Goal: Task Accomplishment & Management: Manage account settings

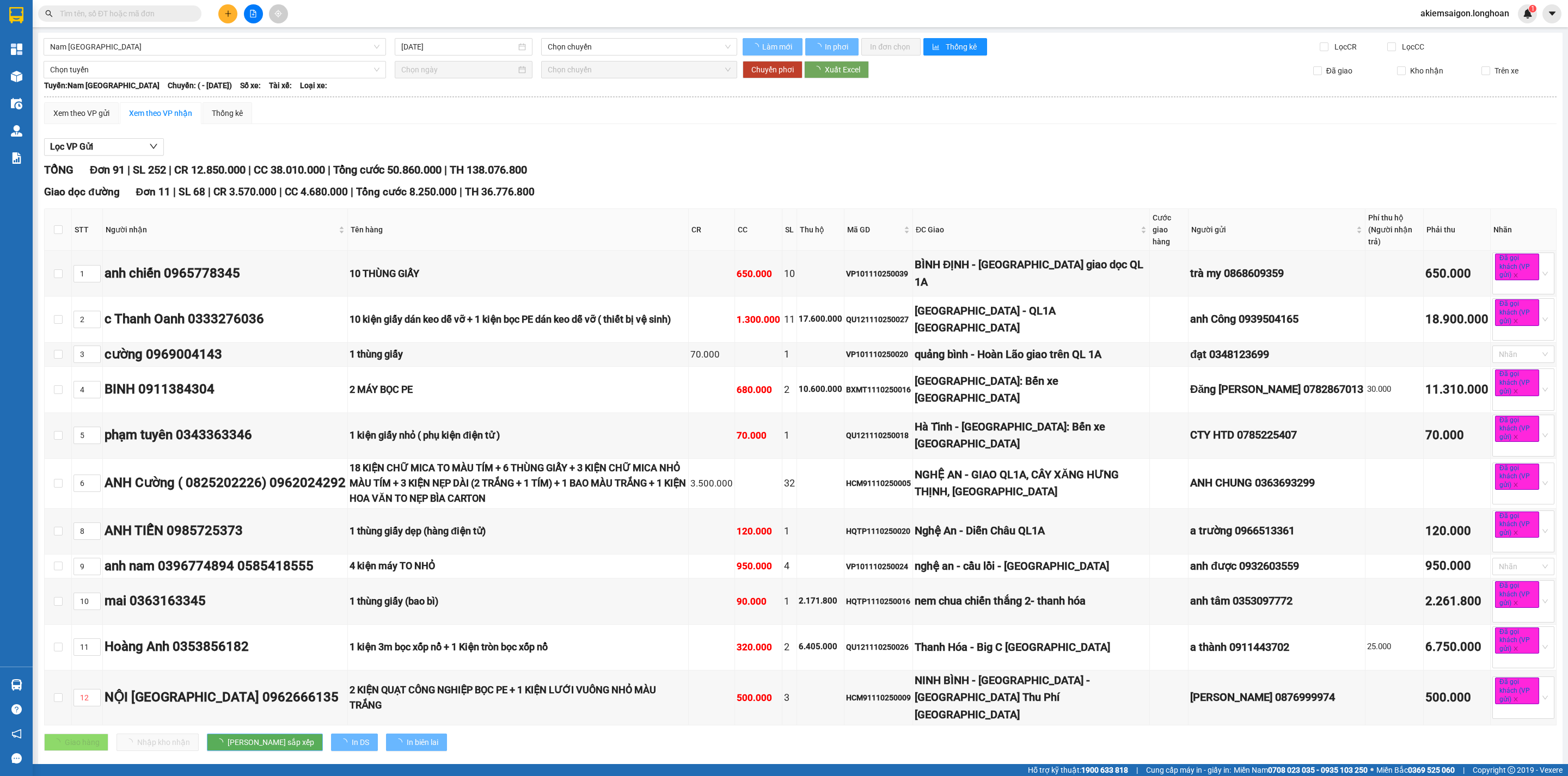
type input "11/10/2025"
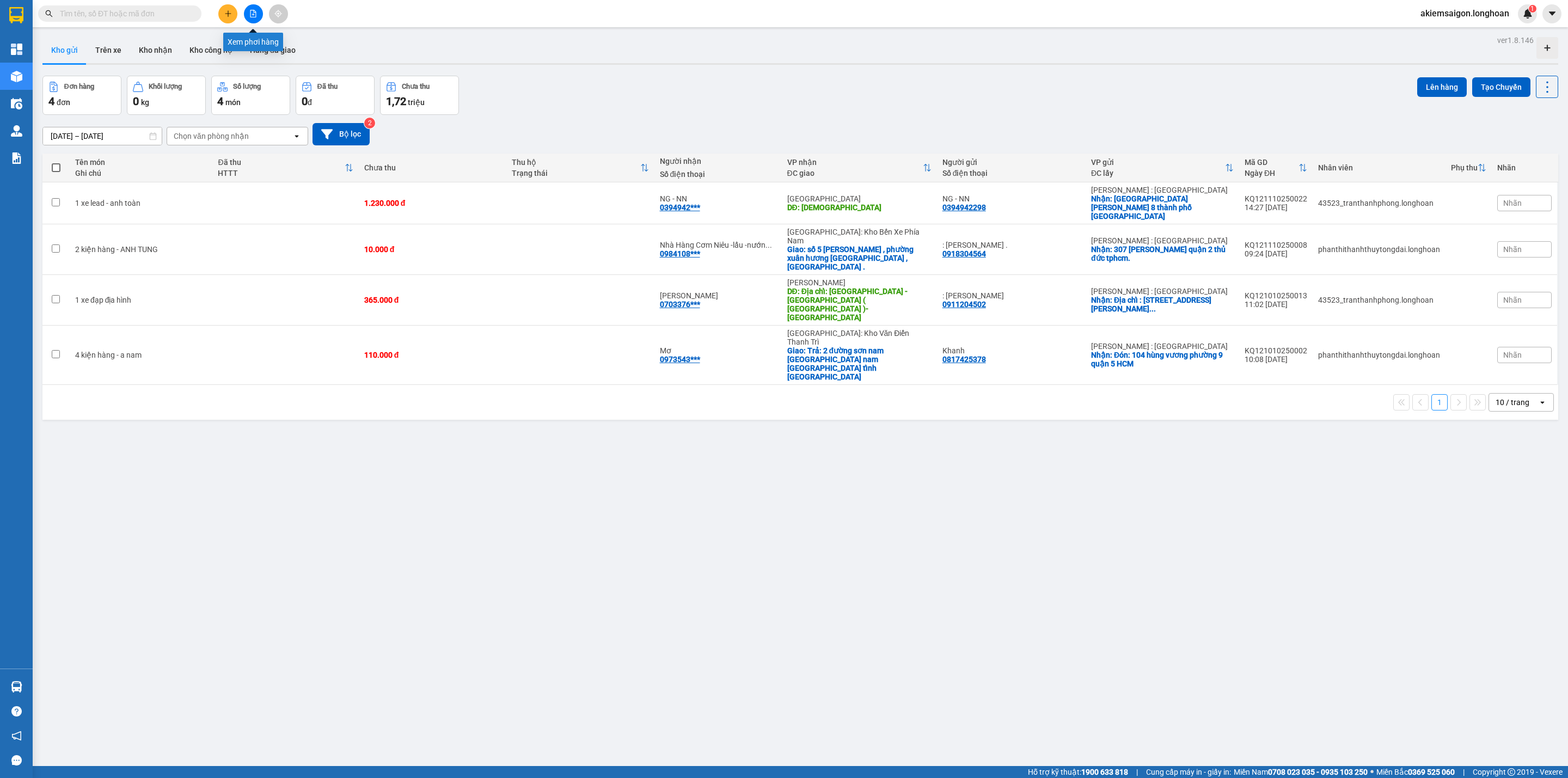
click at [248, 12] on button at bounding box center [253, 14] width 19 height 19
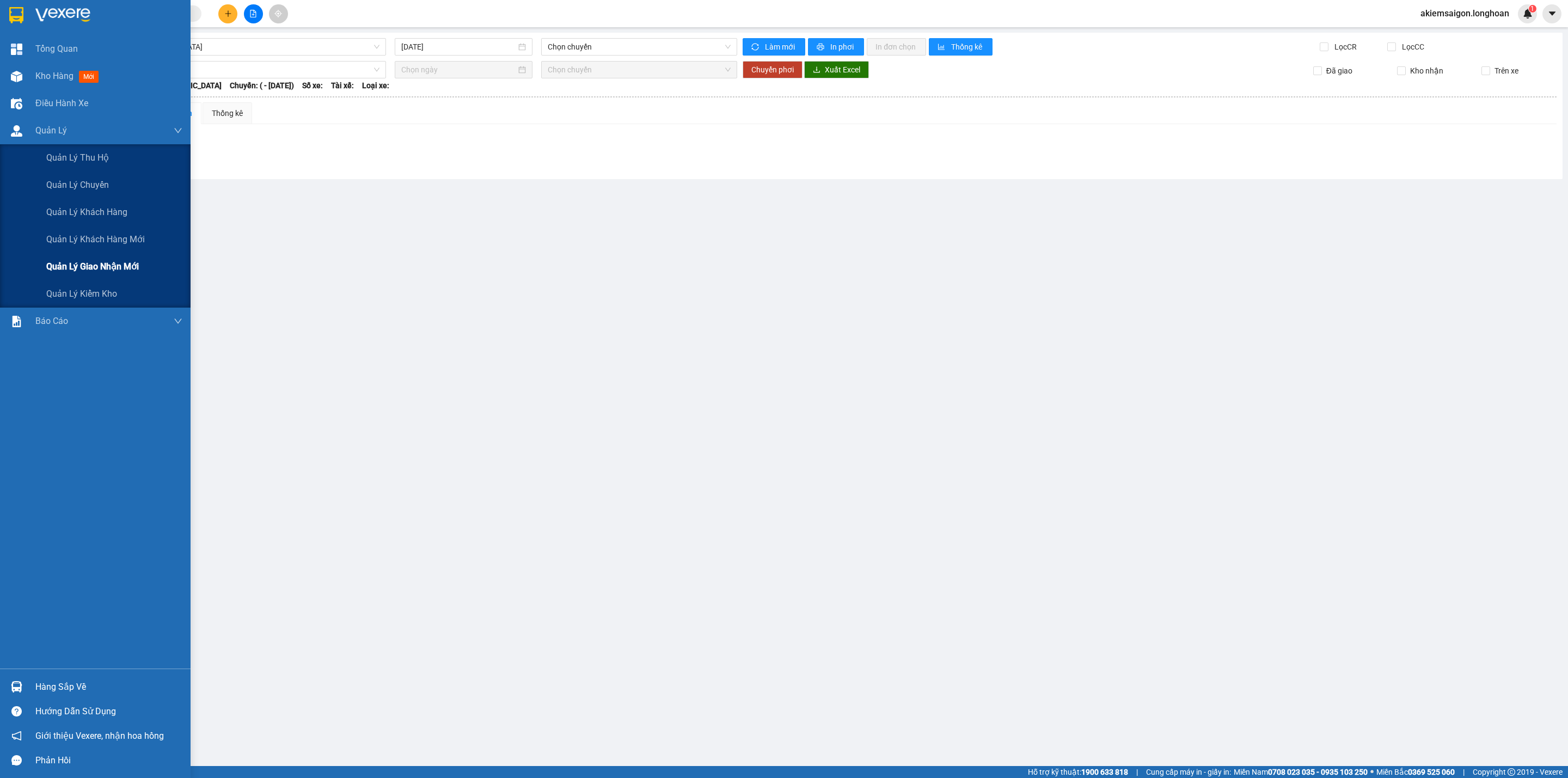
click at [106, 260] on span "Quản lý giao nhận mới" at bounding box center [92, 266] width 92 height 14
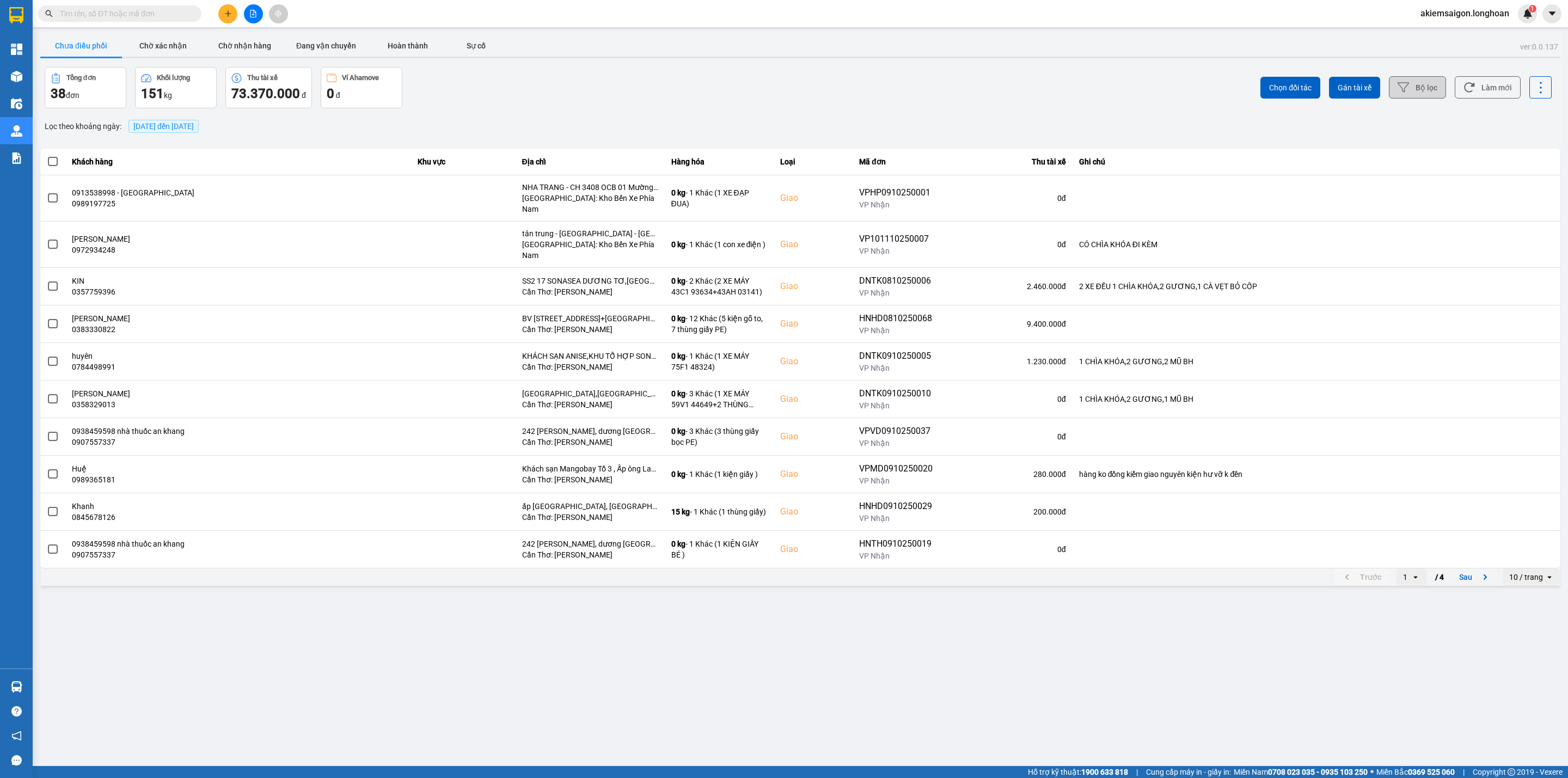
drag, startPoint x: 1428, startPoint y: 90, endPoint x: 1436, endPoint y: 90, distance: 8.0
click at [1436, 90] on button "Bộ lọc" at bounding box center [1417, 87] width 57 height 22
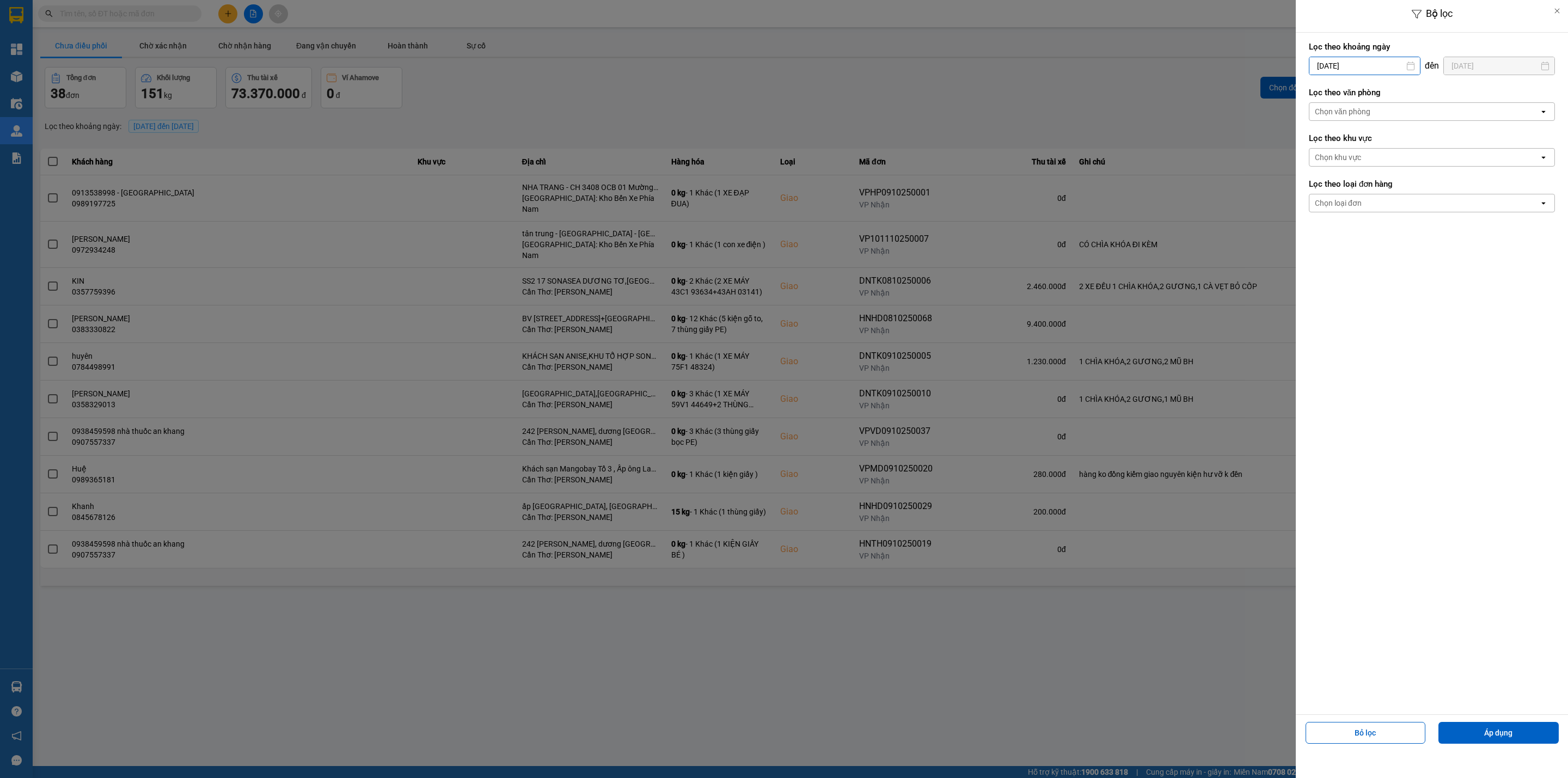
click at [1367, 62] on input "[DATE]" at bounding box center [1364, 66] width 111 height 18
click at [1367, 139] on div "1" at bounding box center [1358, 145] width 22 height 22
type input "[DATE]"
click at [1369, 107] on div "Chọn văn phòng" at bounding box center [1343, 111] width 56 height 11
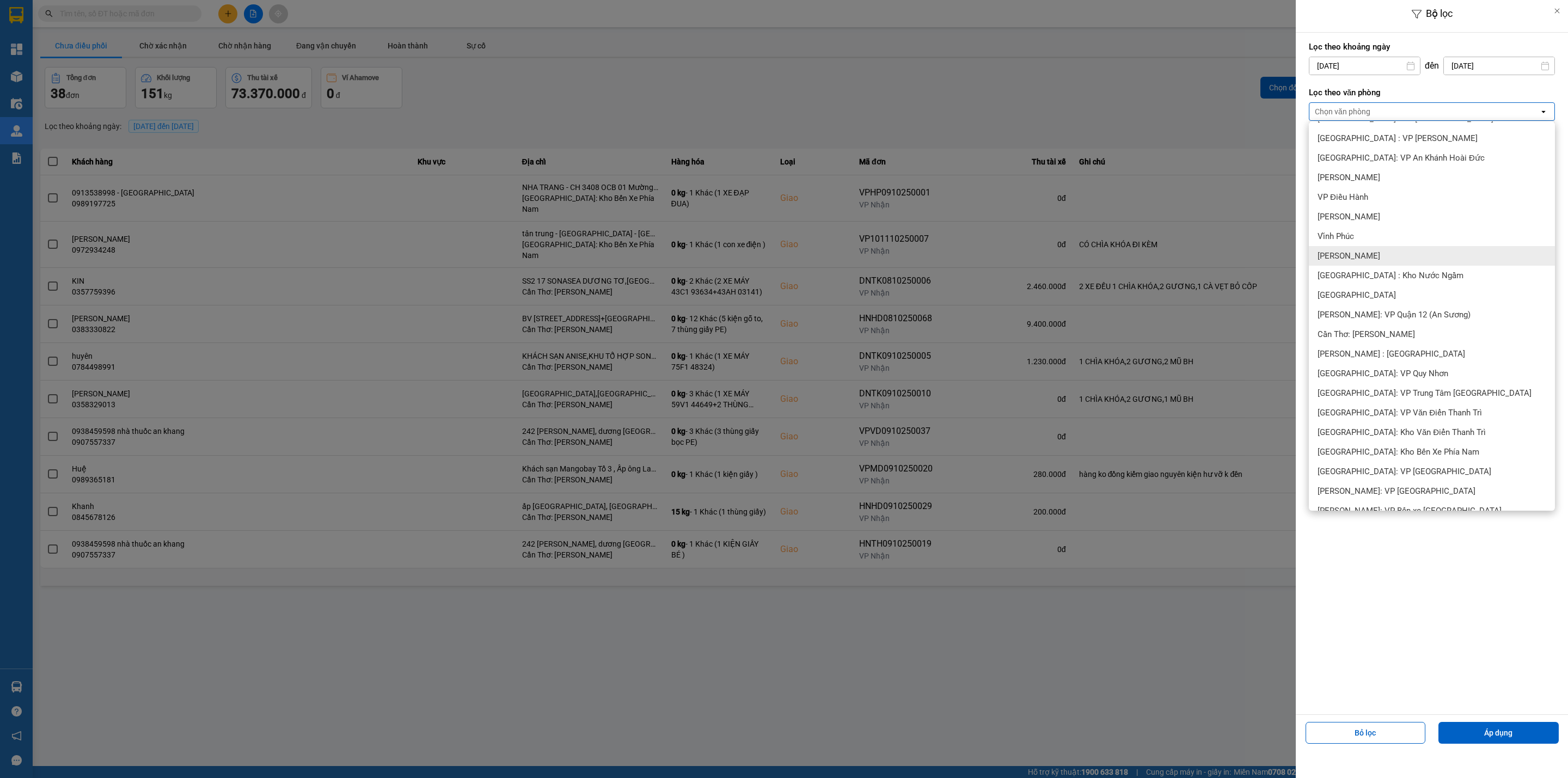
scroll to position [408, 0]
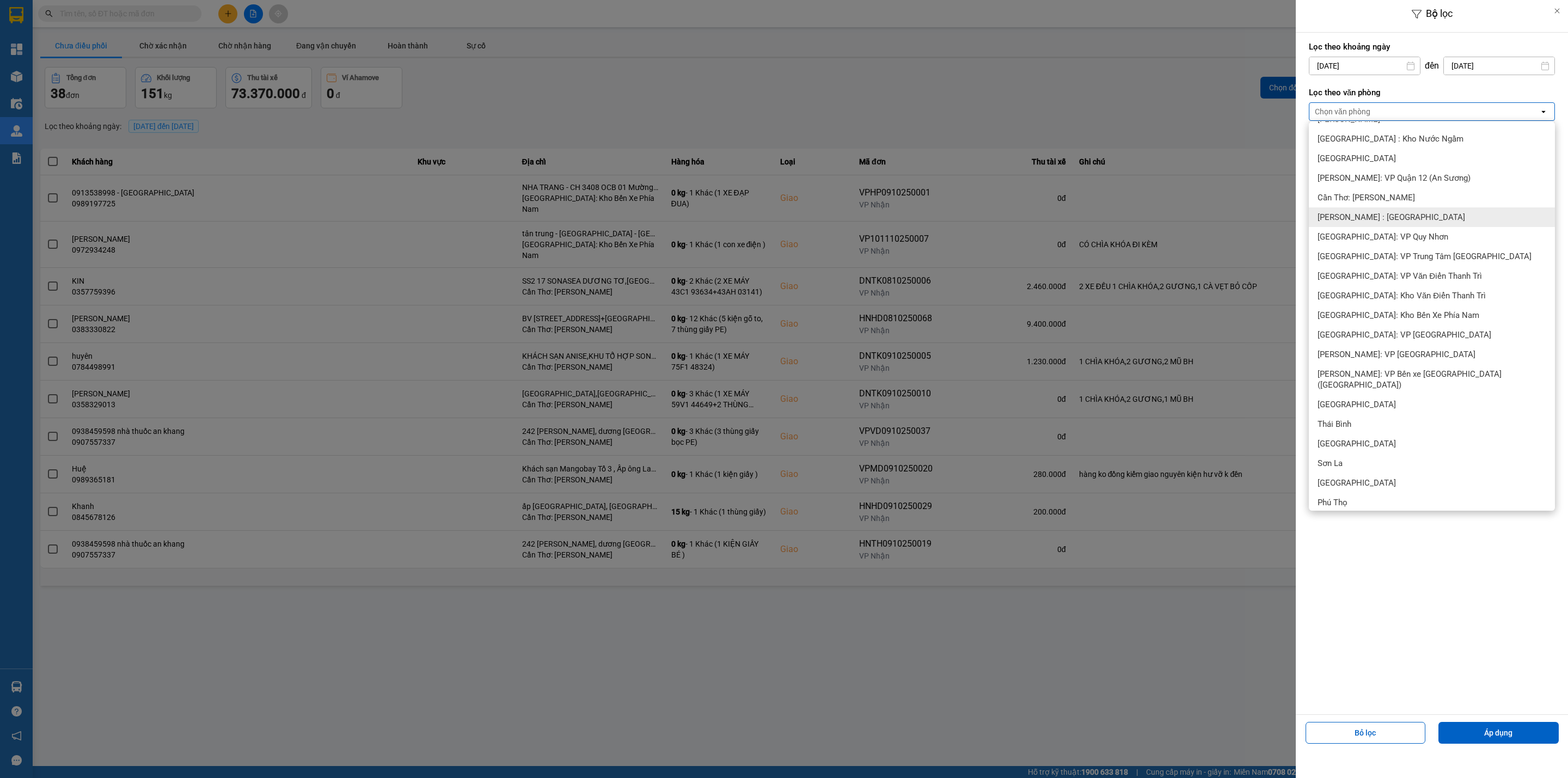
click at [1415, 216] on div "[PERSON_NAME] : [GEOGRAPHIC_DATA]" at bounding box center [1432, 218] width 246 height 20
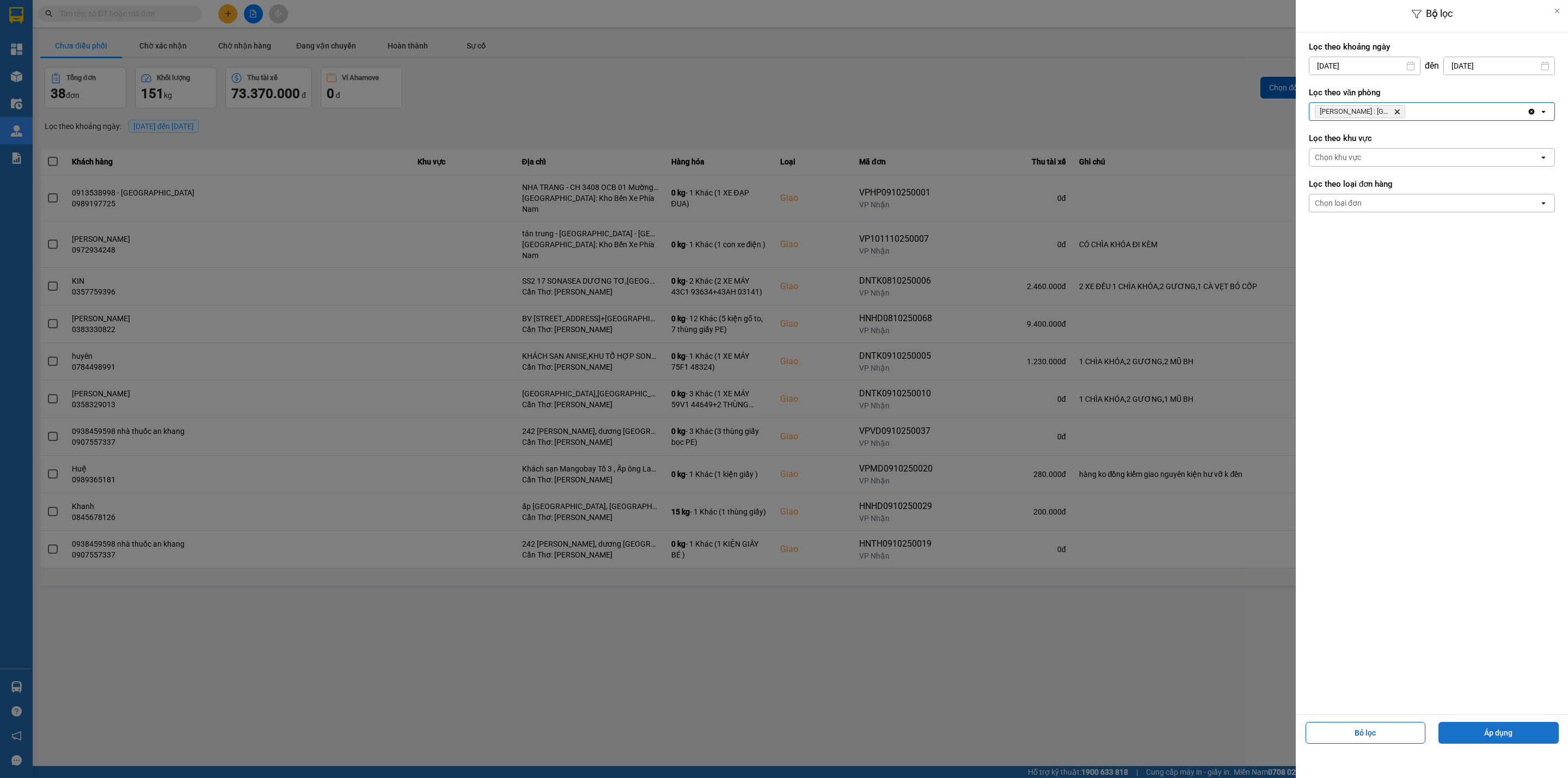
click at [1495, 731] on button "Áp dụng" at bounding box center [1499, 733] width 121 height 22
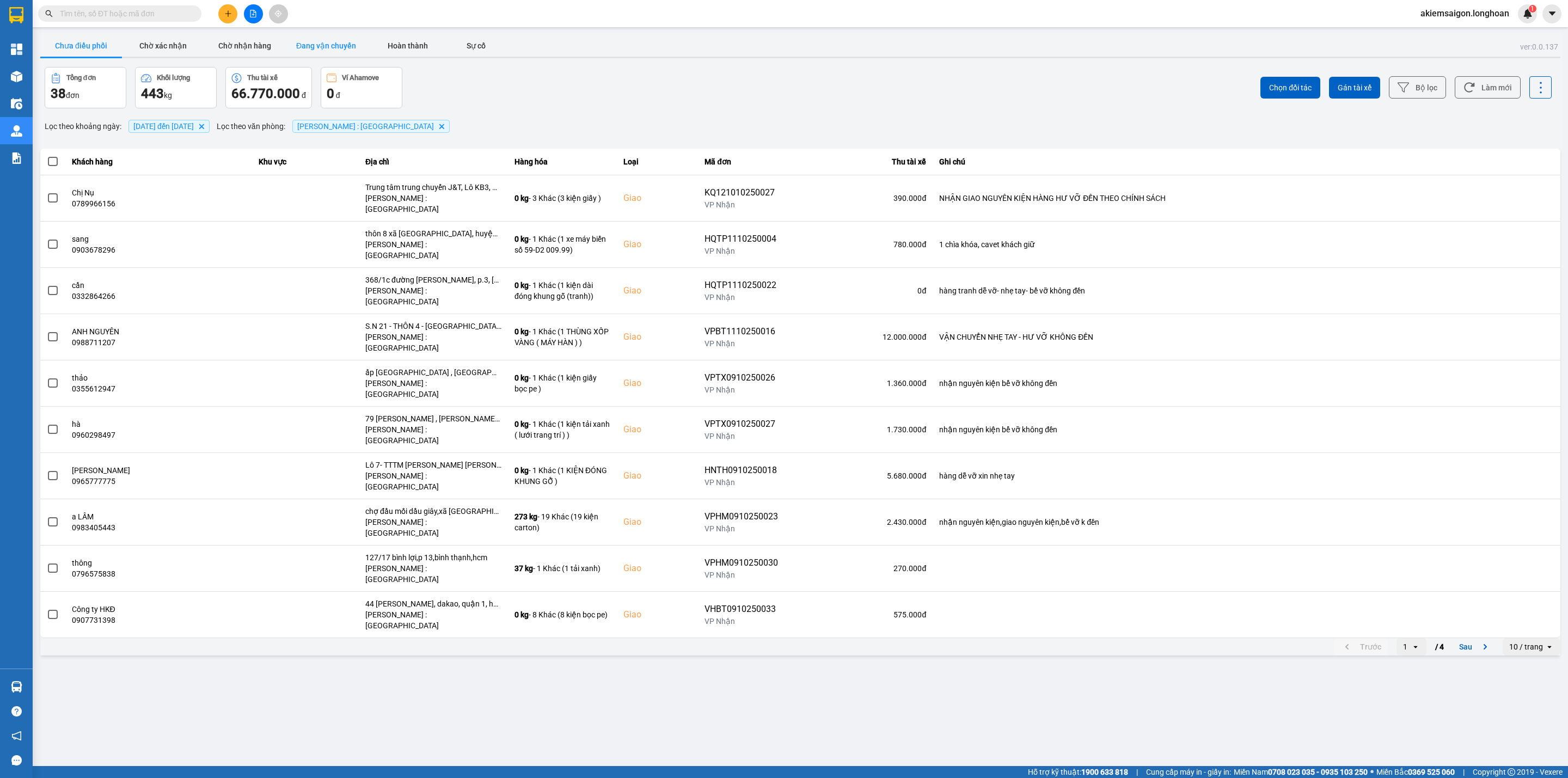
click at [317, 44] on button "Đang vận chuyển" at bounding box center [326, 45] width 82 height 22
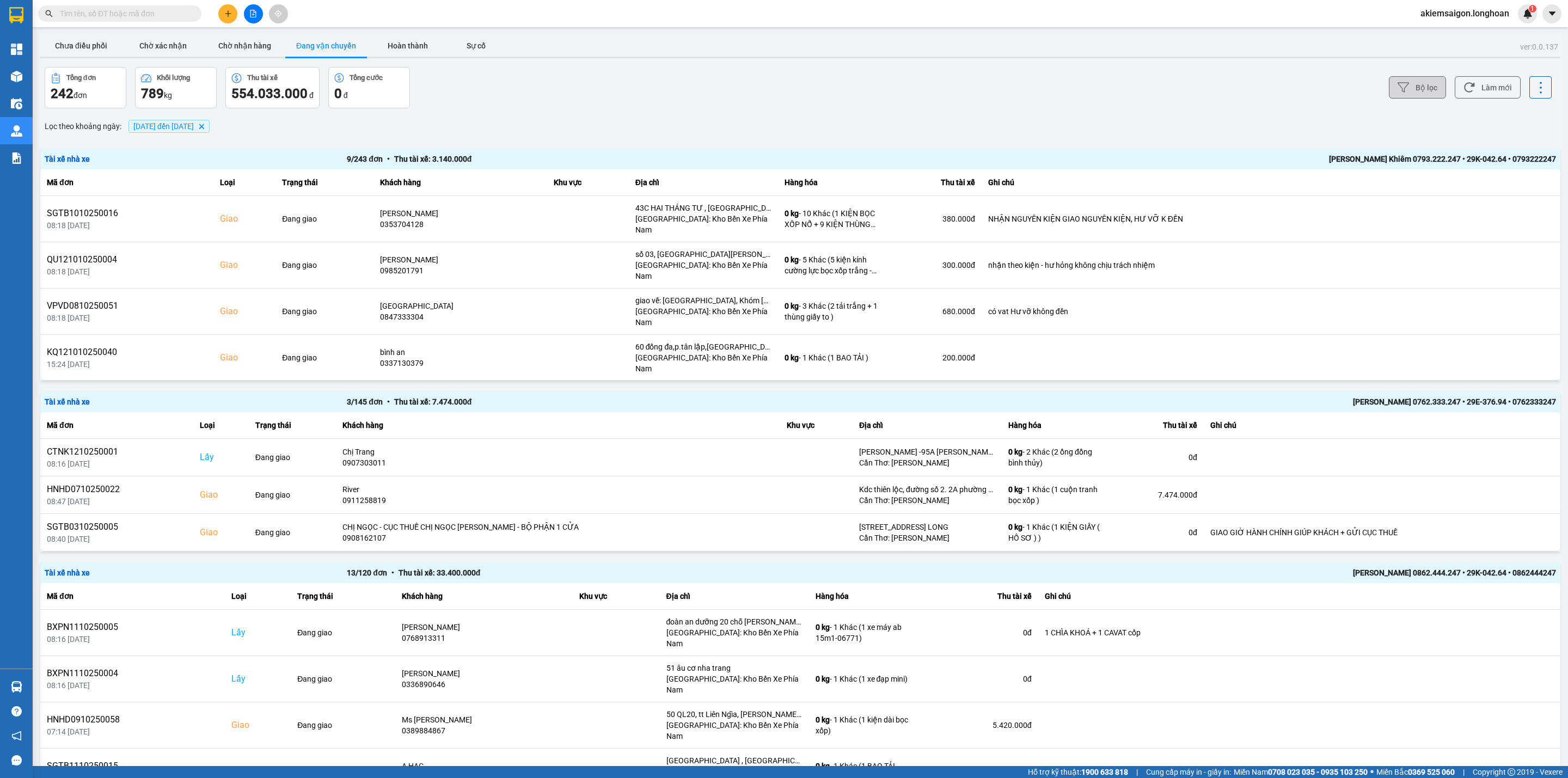
click at [1423, 84] on button "Bộ lọc" at bounding box center [1417, 87] width 57 height 22
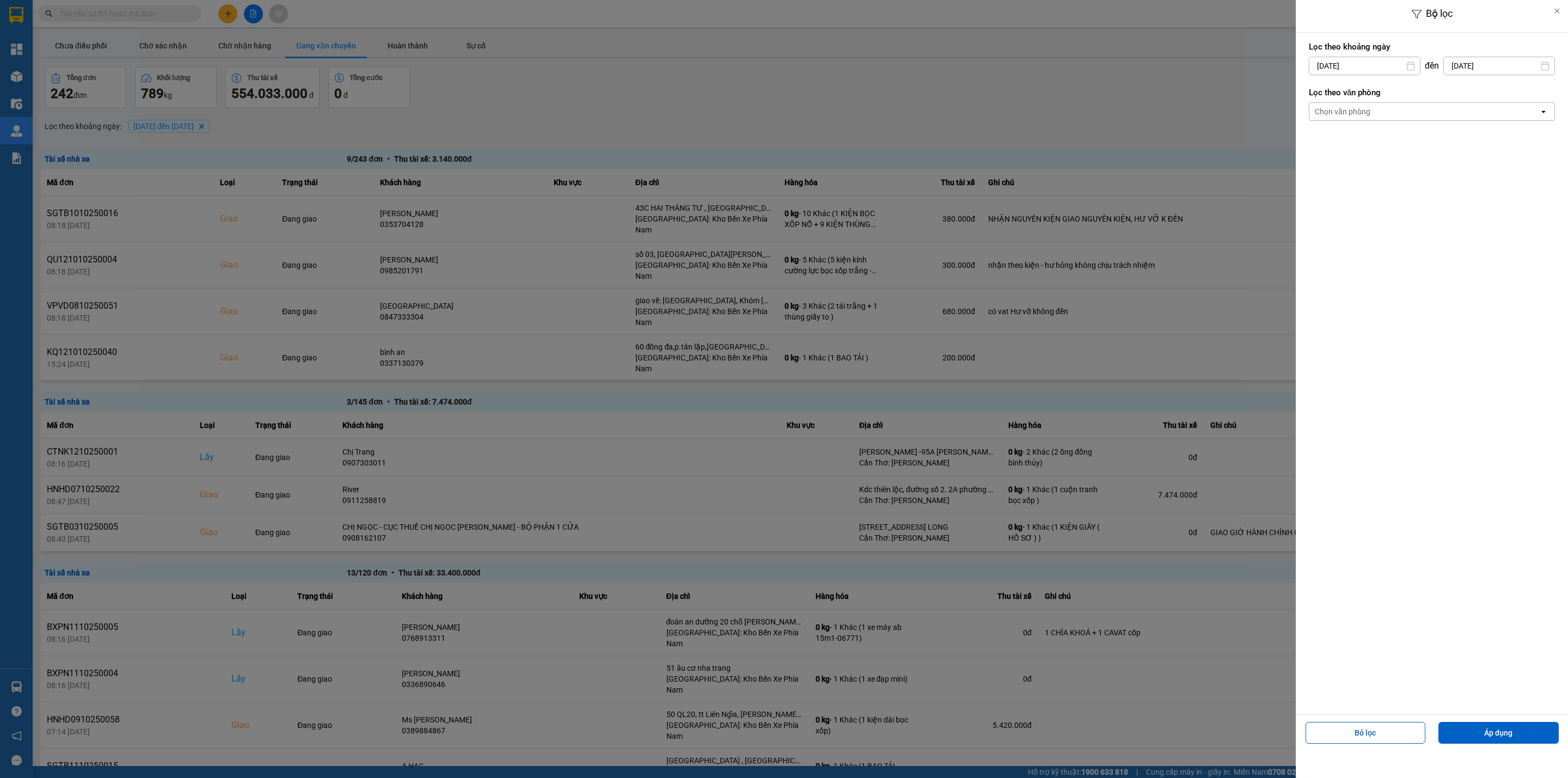
click at [1359, 68] on input "[DATE]" at bounding box center [1364, 66] width 111 height 18
click at [1364, 142] on div "1" at bounding box center [1358, 146] width 15 height 13
click at [1387, 113] on div "Chọn văn phòng" at bounding box center [1424, 111] width 230 height 18
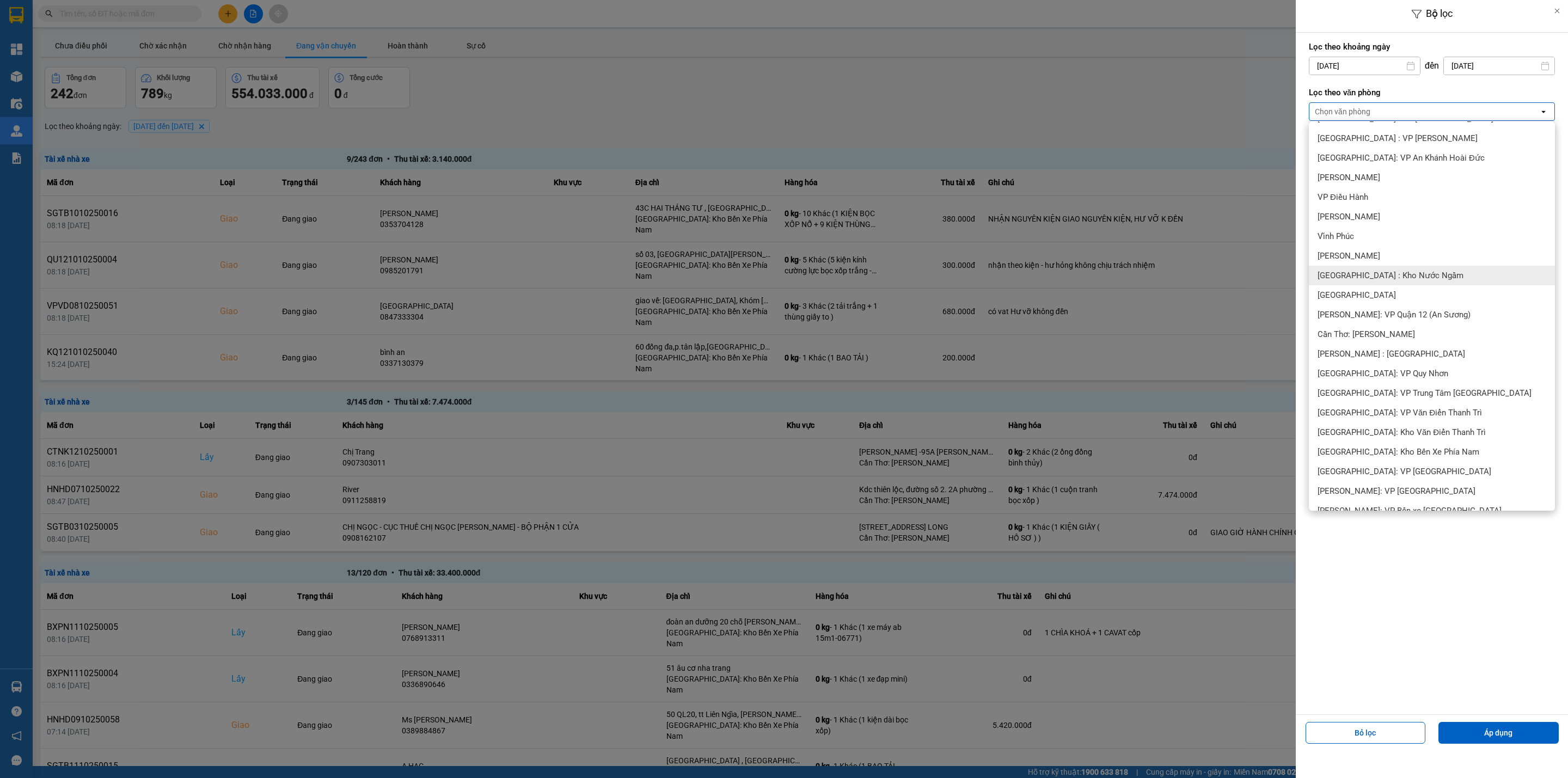
scroll to position [408, 0]
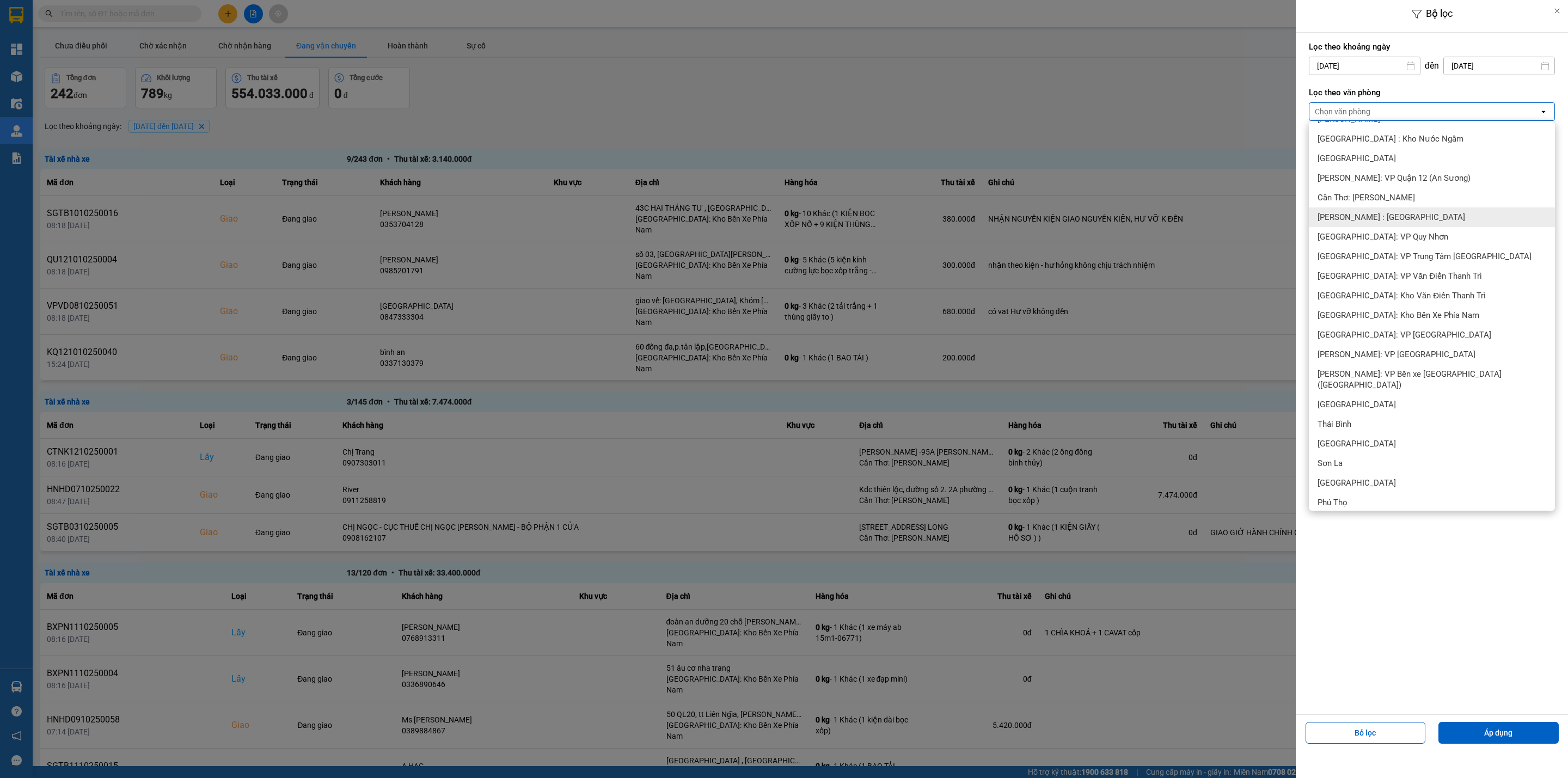
click at [1411, 219] on span "[PERSON_NAME] : [GEOGRAPHIC_DATA]" at bounding box center [1391, 217] width 147 height 11
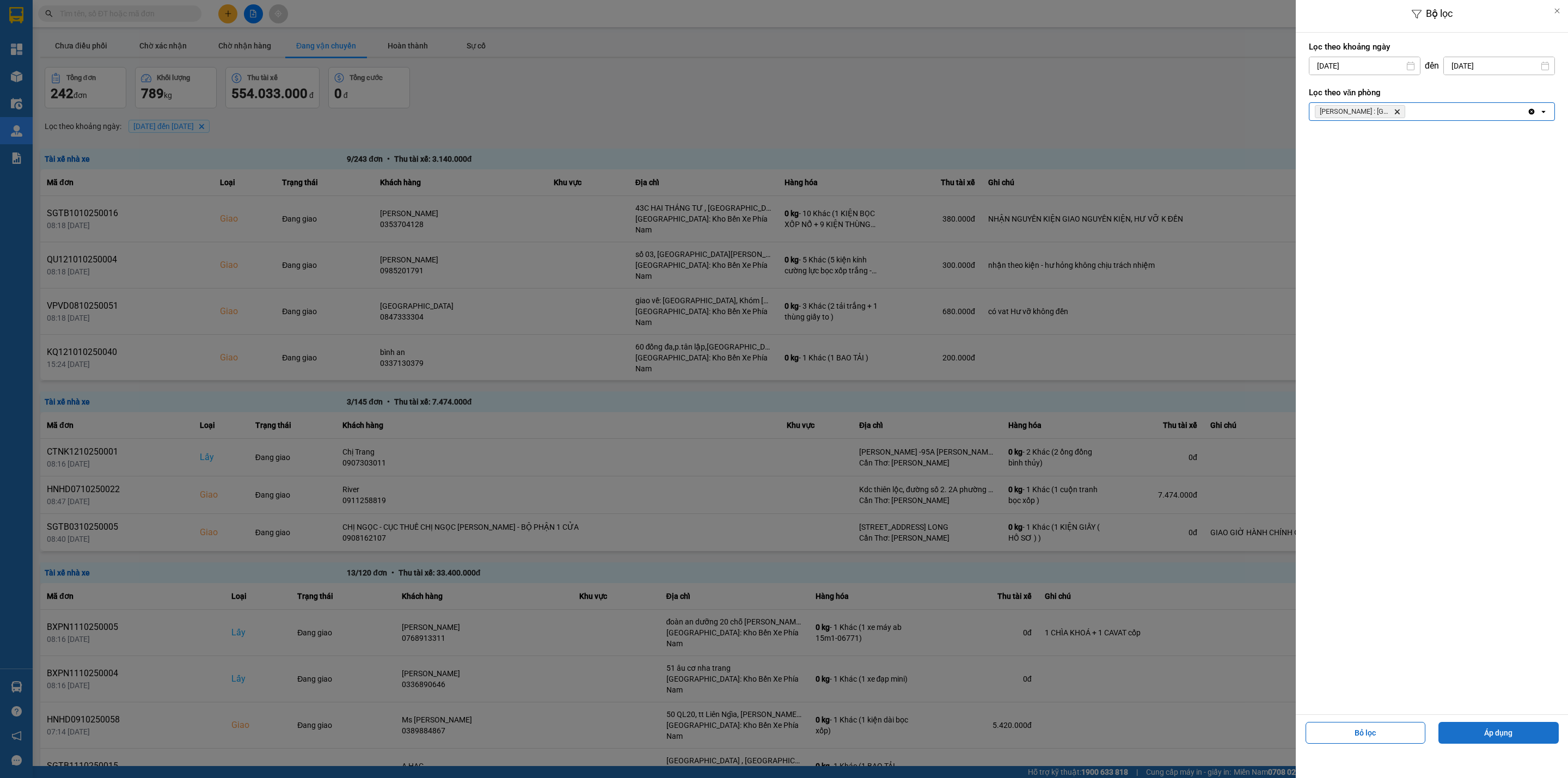
click at [1513, 733] on button "Áp dụng" at bounding box center [1499, 733] width 121 height 22
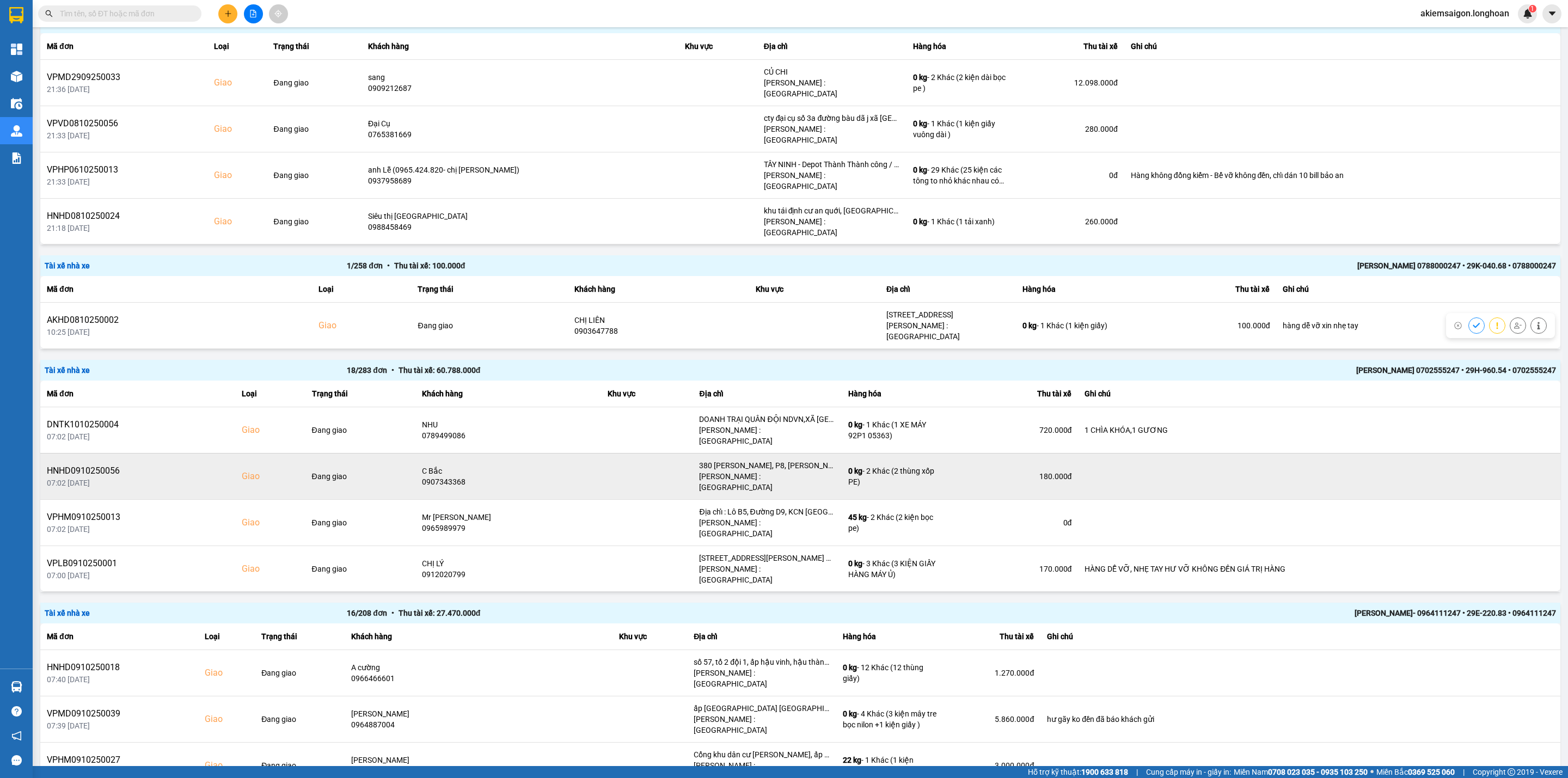
scroll to position [0, 0]
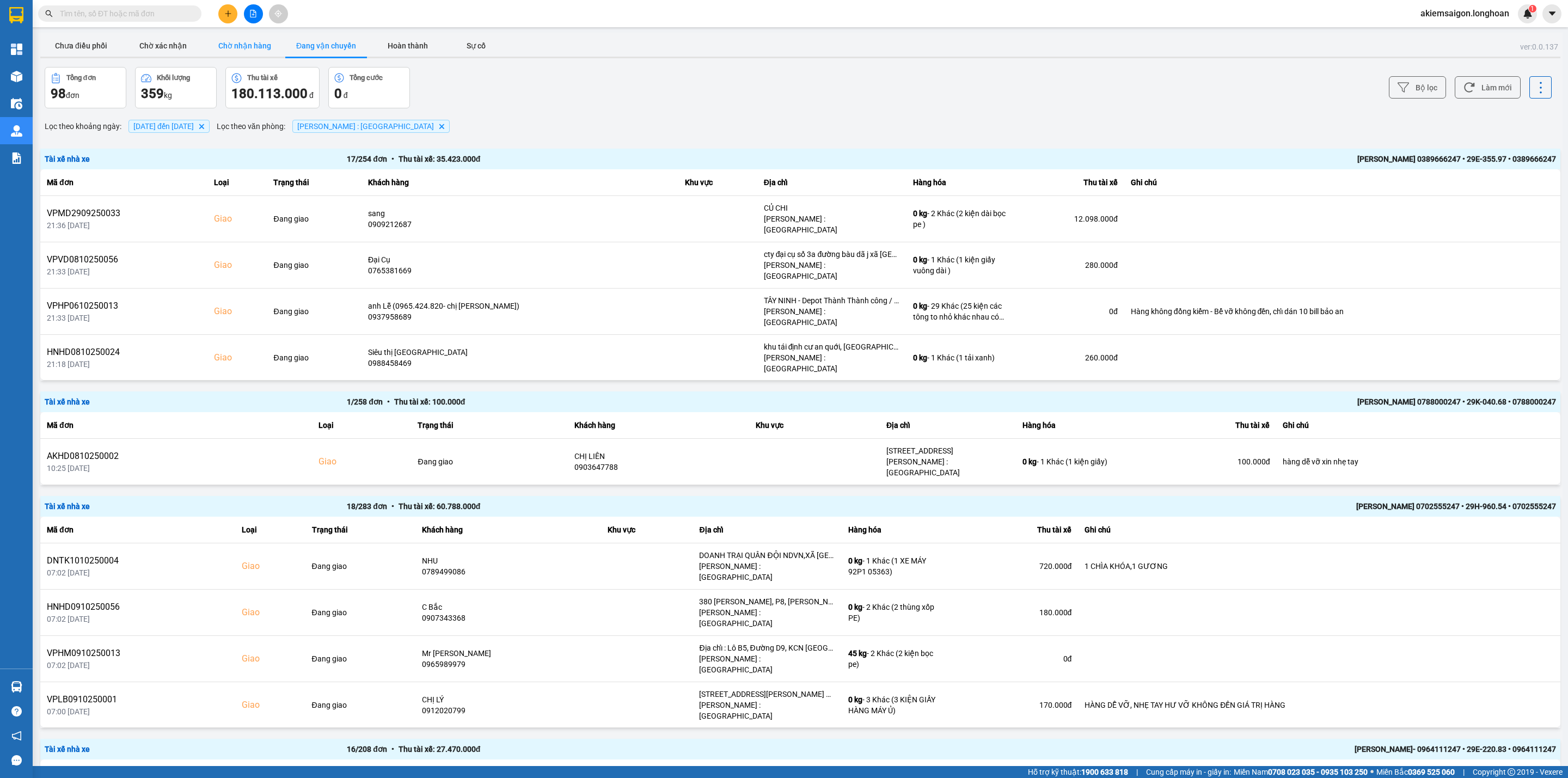
click at [255, 49] on button "Chờ nhận hàng" at bounding box center [244, 45] width 82 height 22
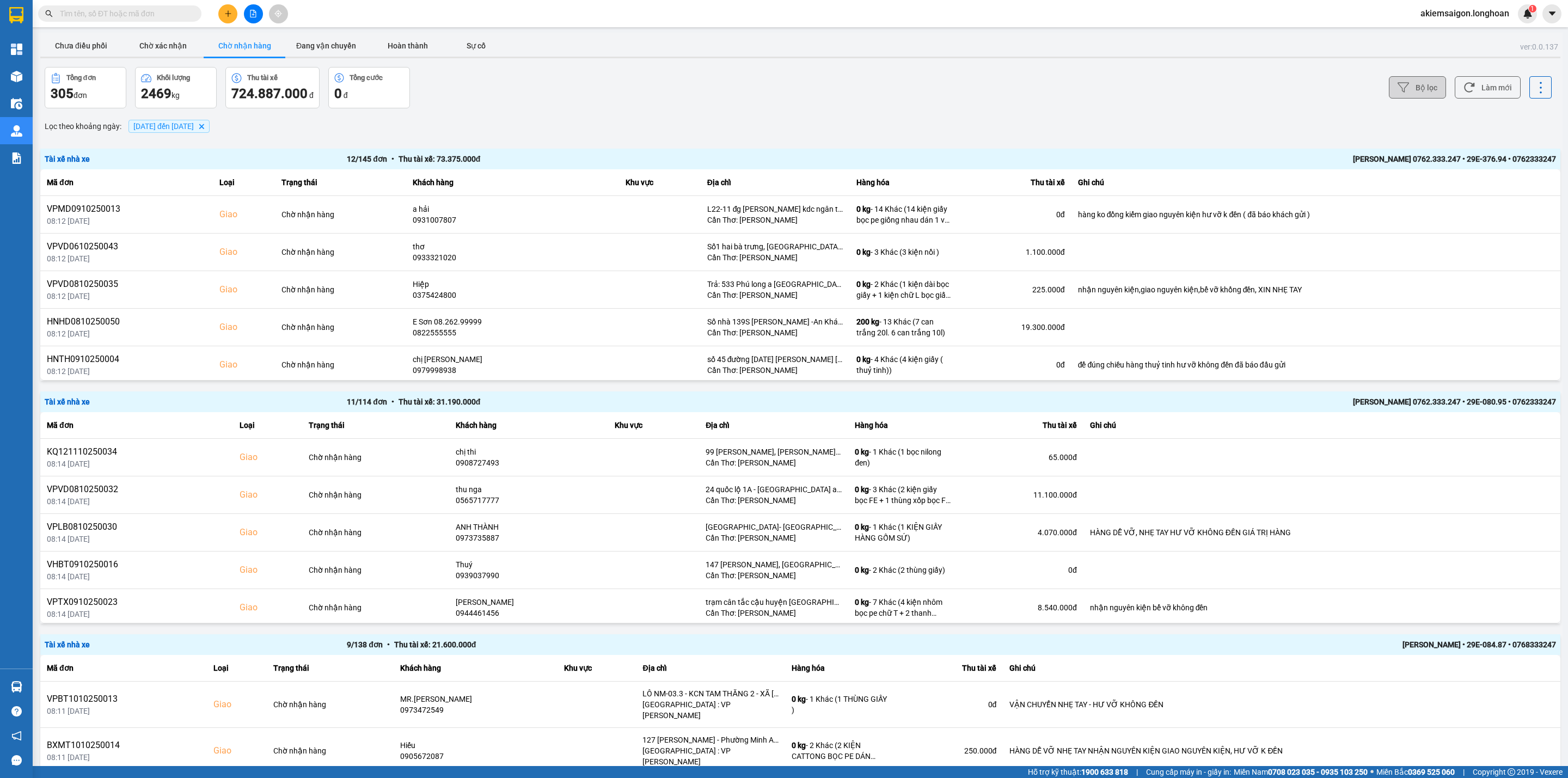
click at [1412, 82] on button "Bộ lọc" at bounding box center [1417, 87] width 57 height 22
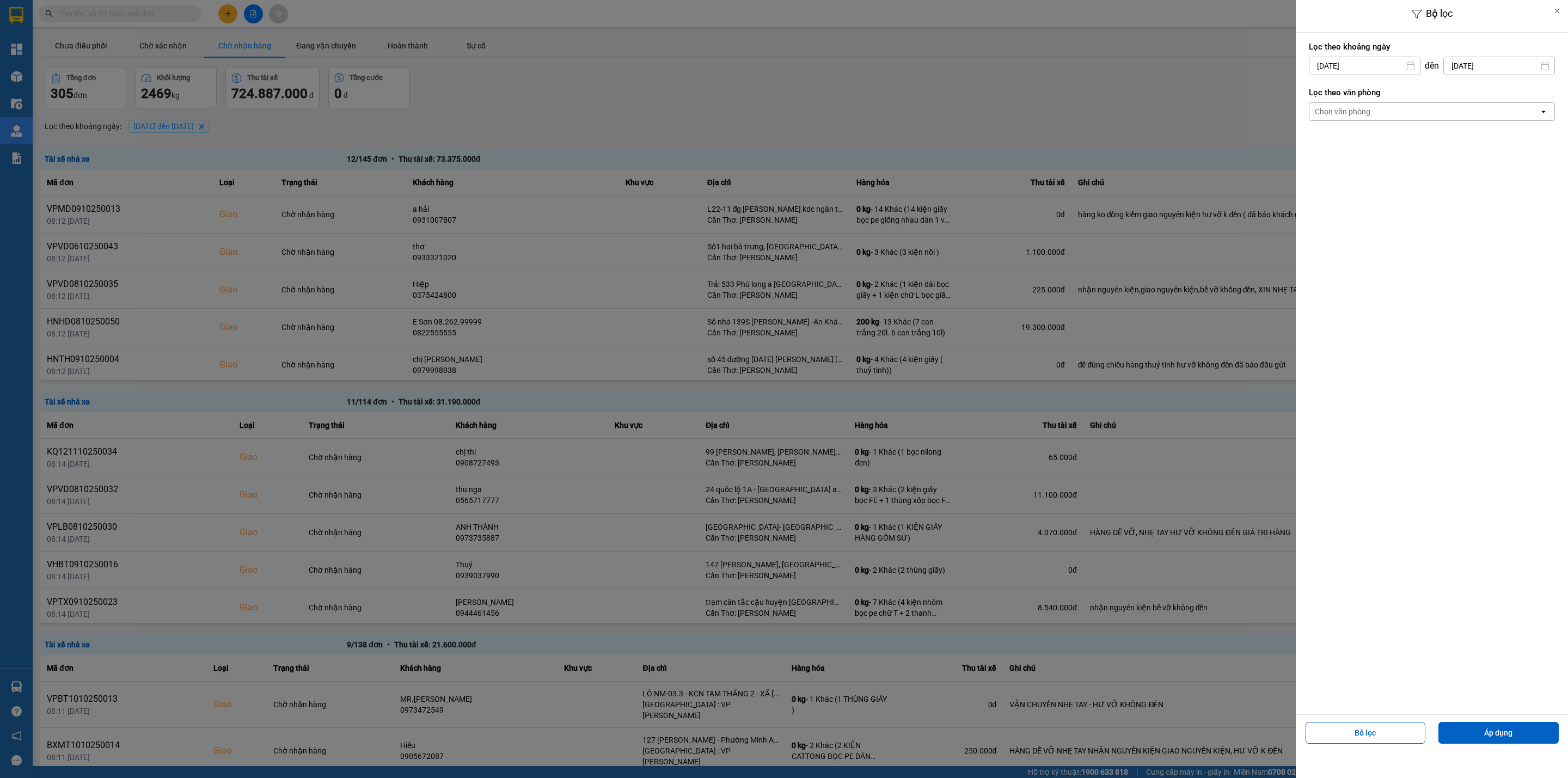
click at [1390, 107] on div "Chọn văn phòng" at bounding box center [1424, 111] width 230 height 18
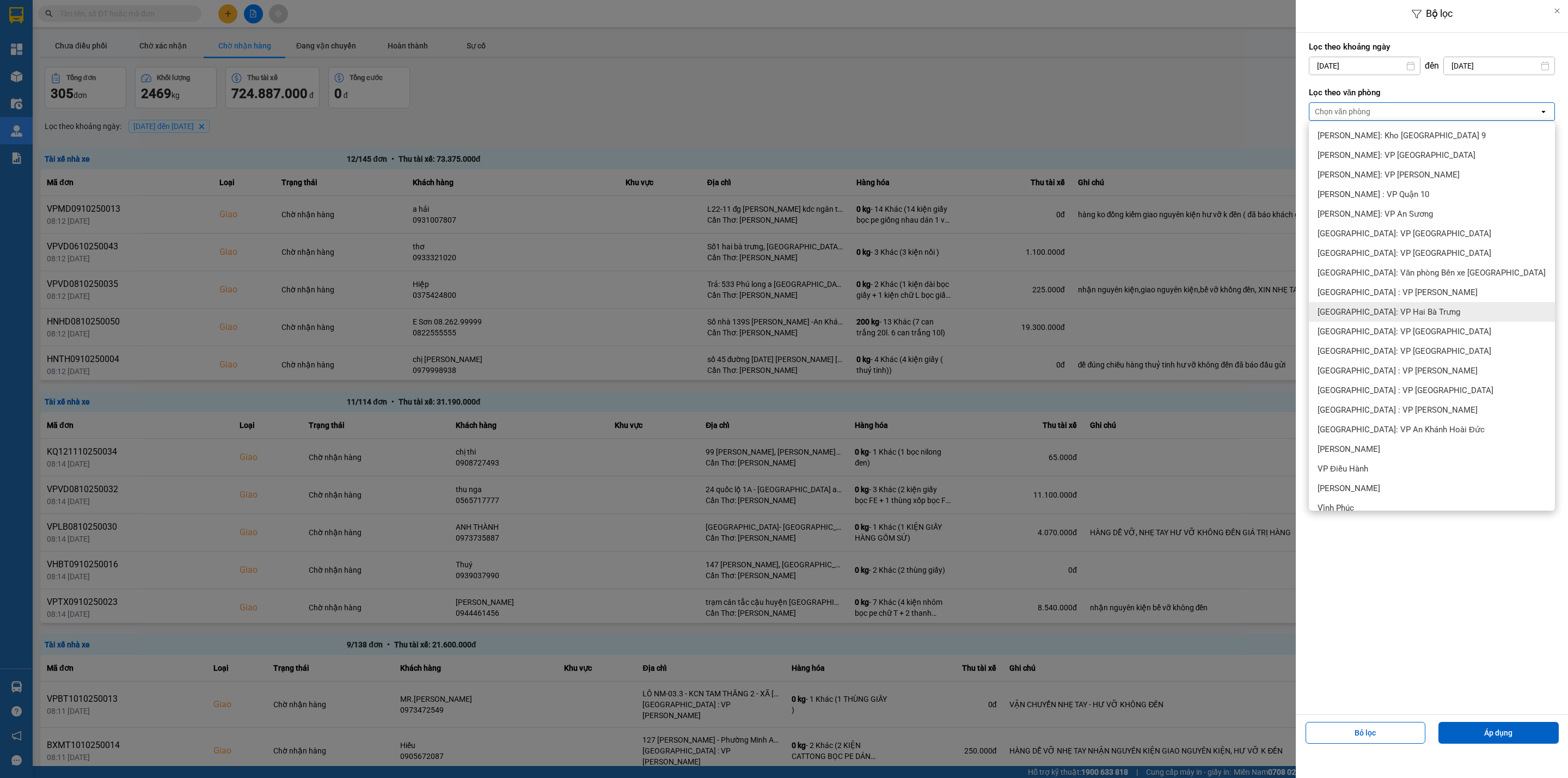
scroll to position [136, 0]
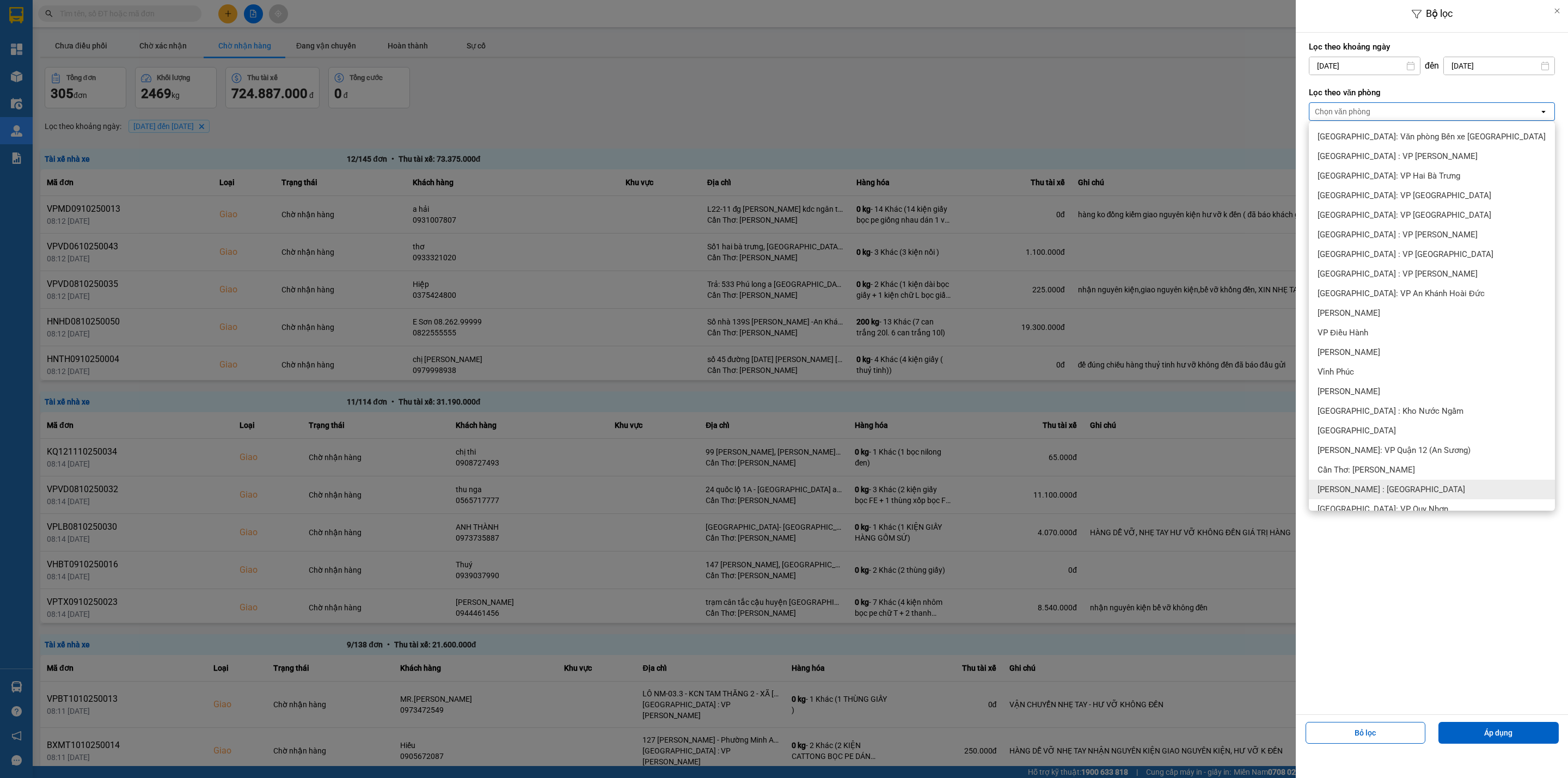
click at [1442, 490] on div "[PERSON_NAME] : [GEOGRAPHIC_DATA]" at bounding box center [1432, 490] width 246 height 20
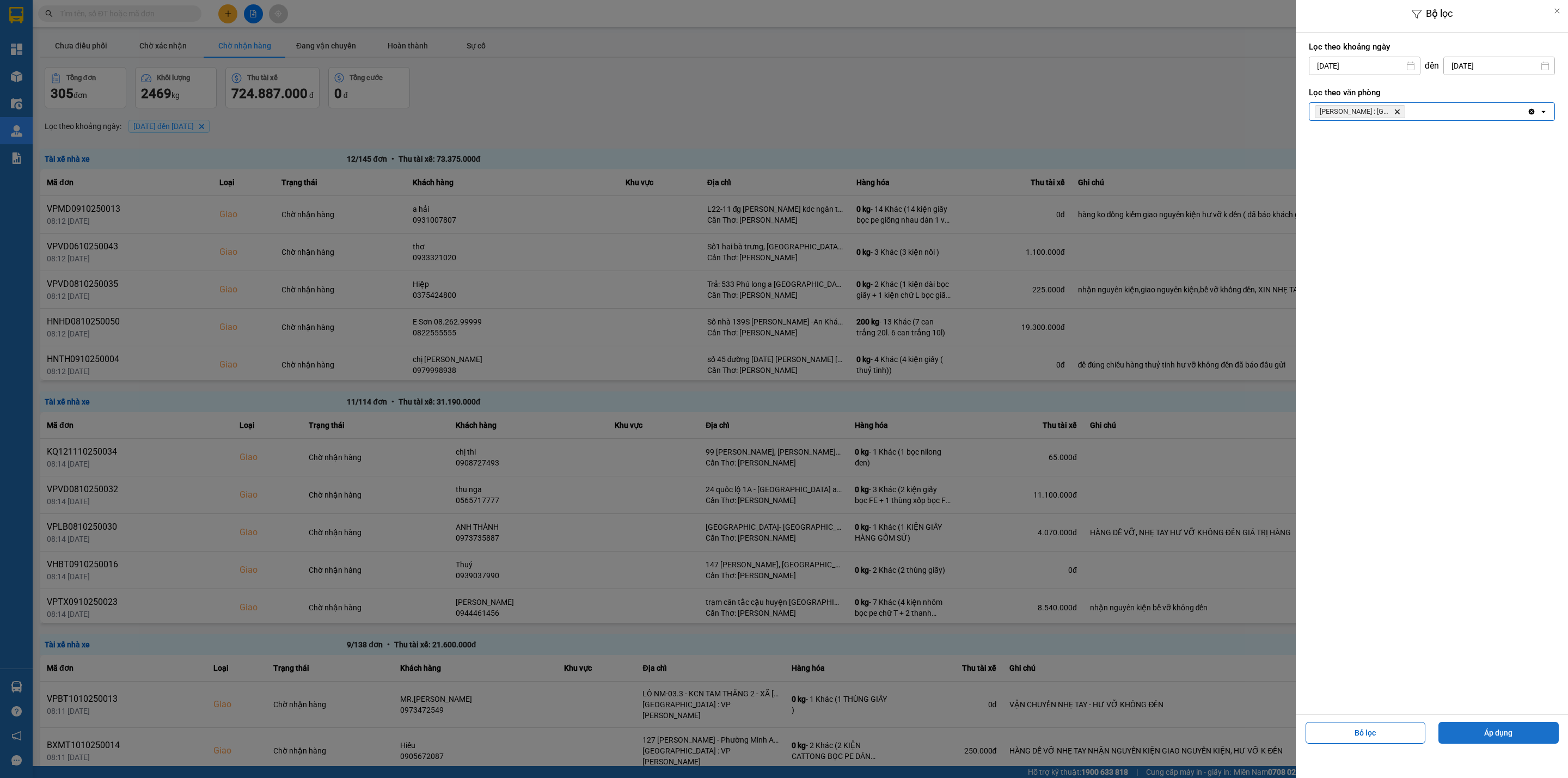
click at [1526, 728] on button "Áp dụng" at bounding box center [1499, 733] width 121 height 22
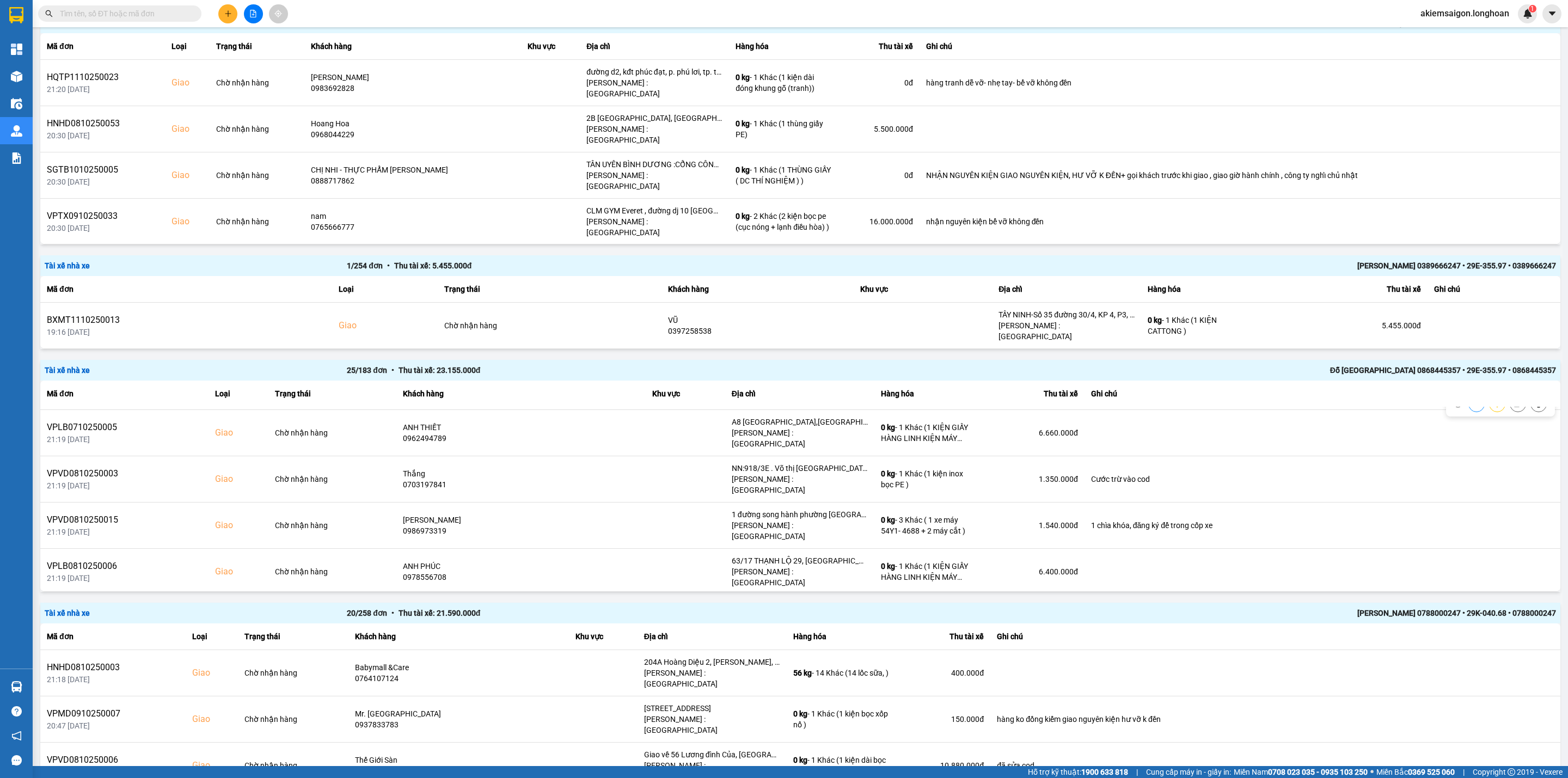
scroll to position [408, 0]
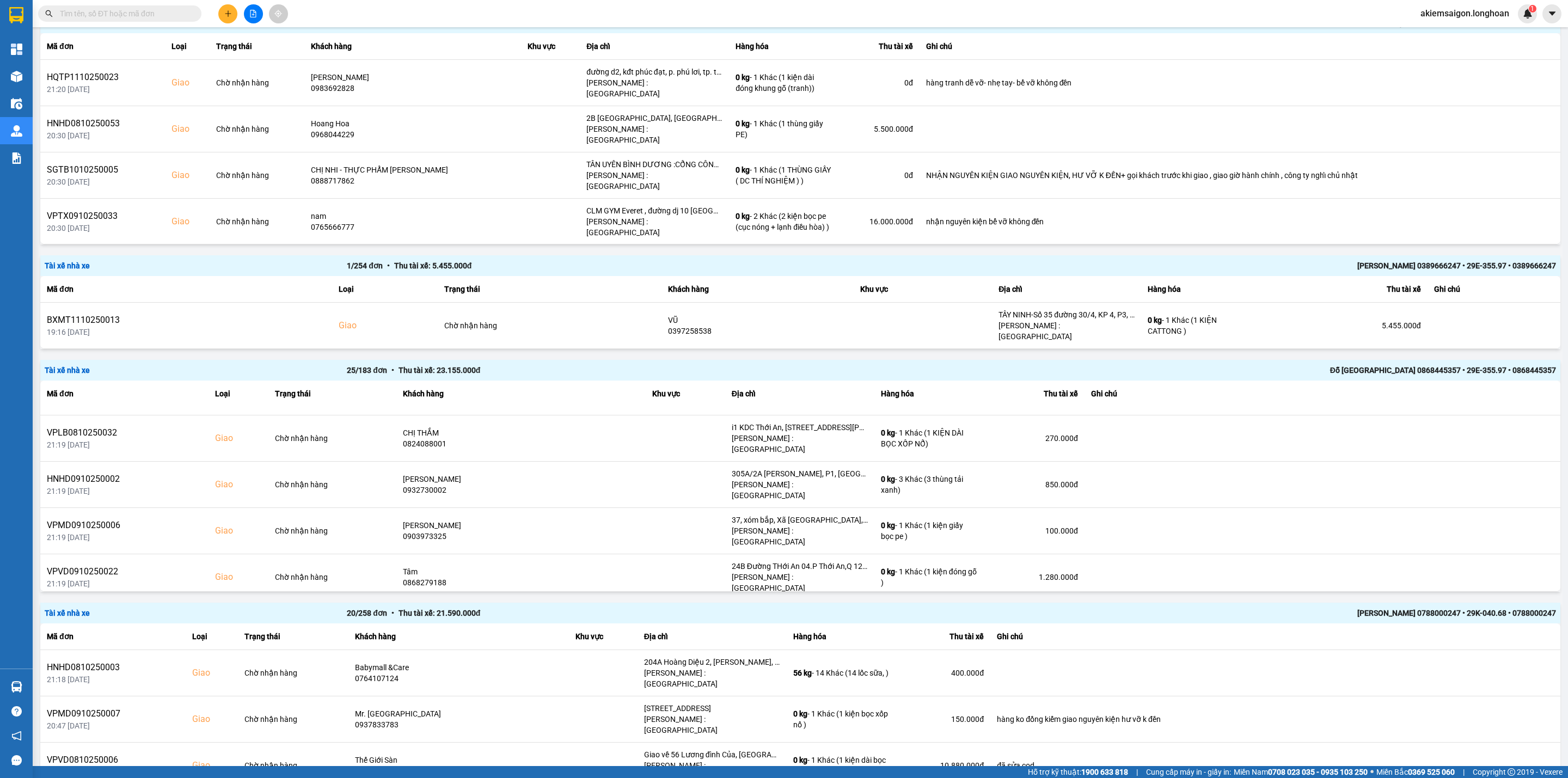
click at [1056, 608] on div "[PERSON_NAME] 0788000247 • 29K-040.68 • 0788000247" at bounding box center [1254, 613] width 604 height 12
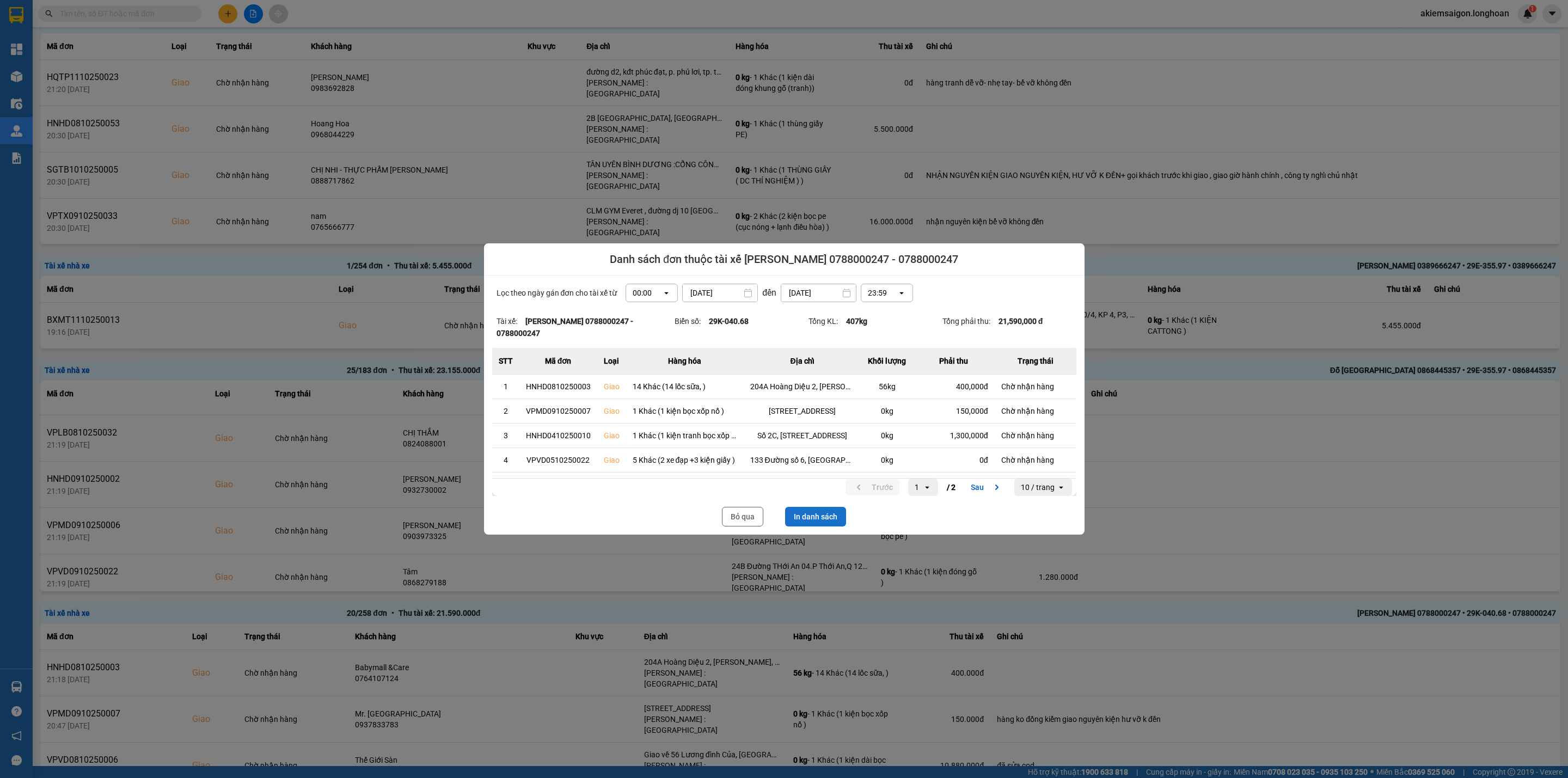
click at [816, 515] on button "In danh sách" at bounding box center [815, 517] width 61 height 20
click at [746, 517] on button "Bỏ qua" at bounding box center [742, 517] width 41 height 20
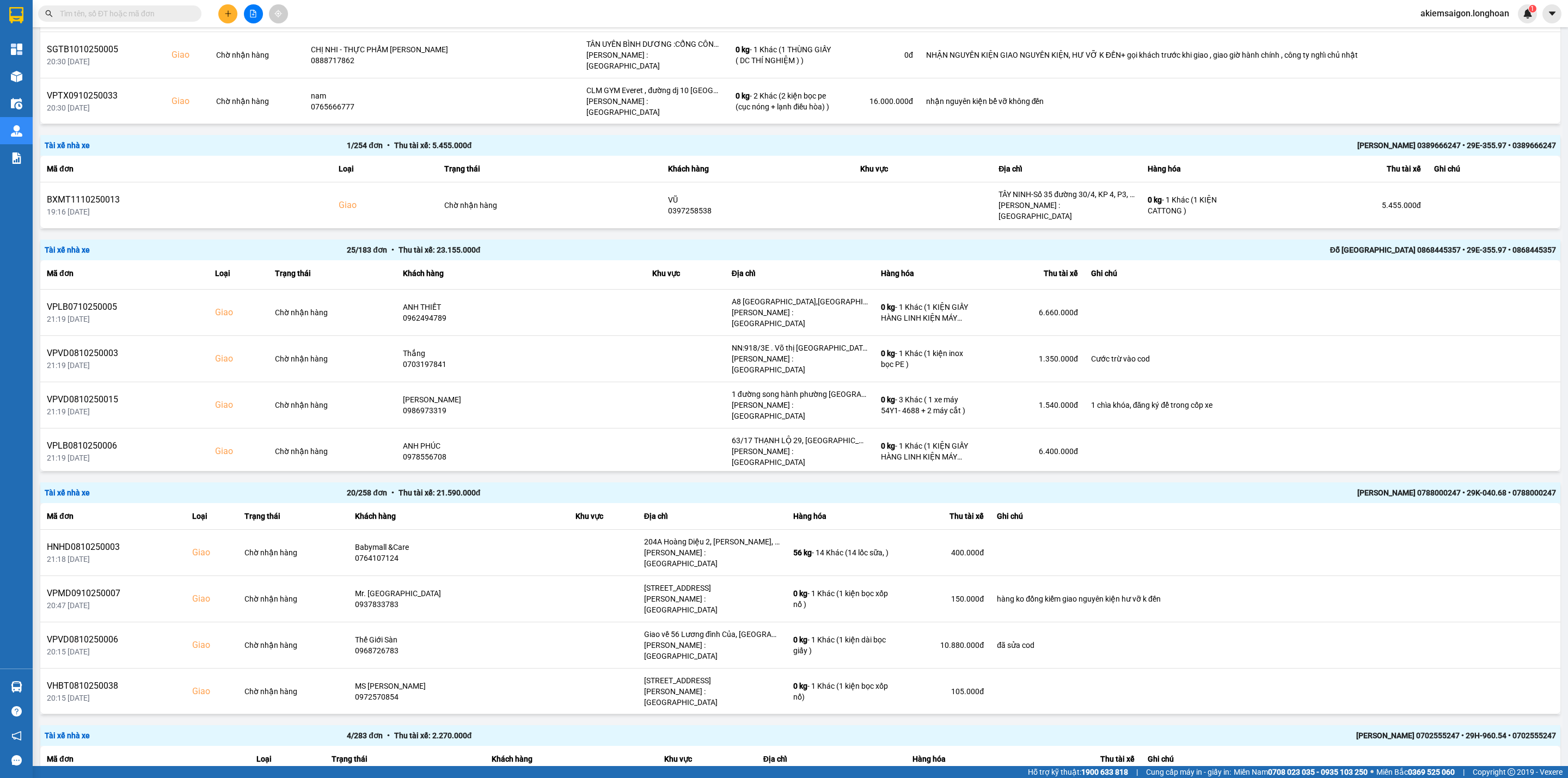
scroll to position [120, 0]
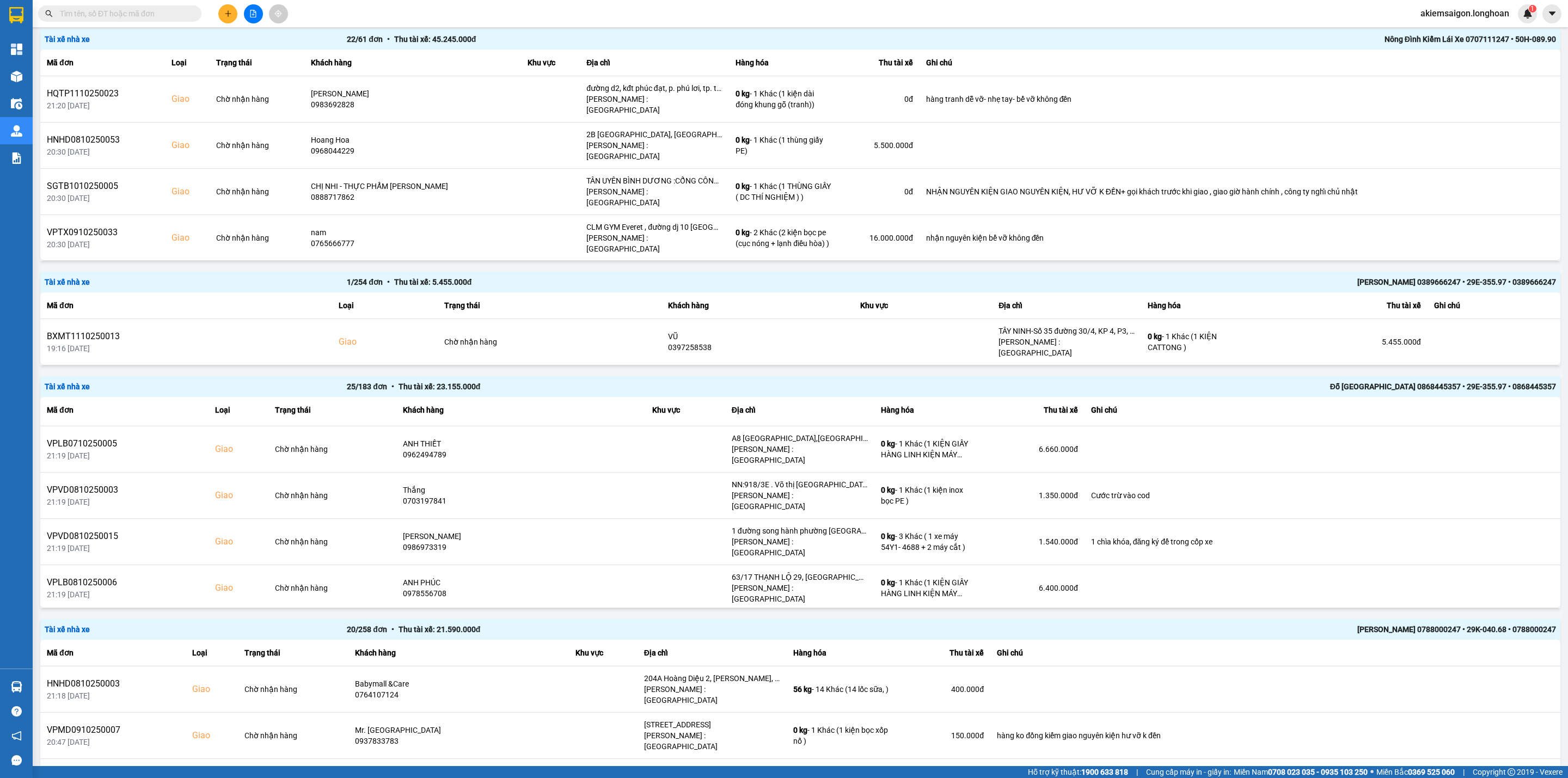
click at [1439, 381] on div "Đỗ [GEOGRAPHIC_DATA] 0868445357 • 29E-355.97 • 0868445357" at bounding box center [1254, 387] width 604 height 12
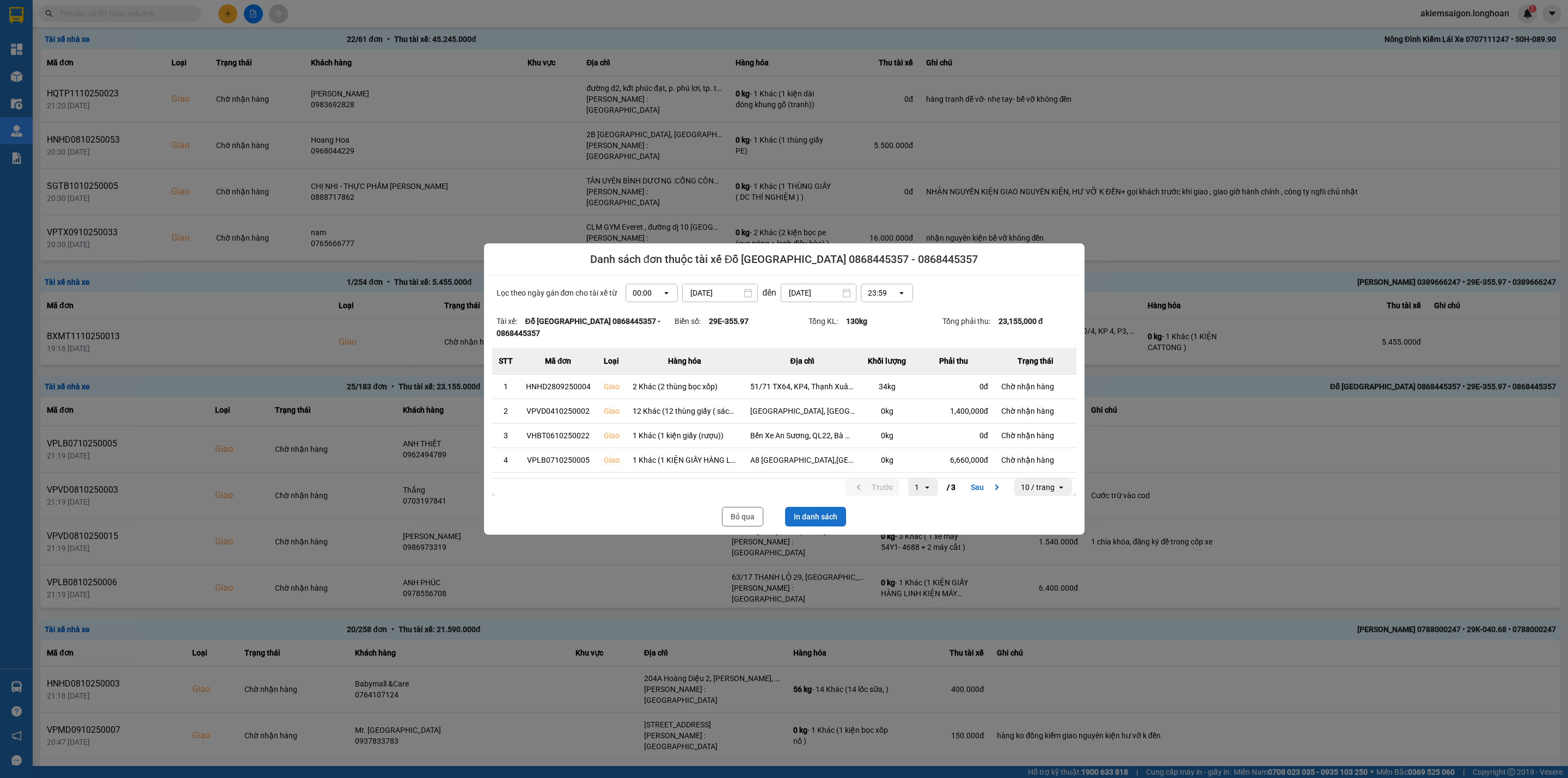
click at [807, 514] on button "In danh sách" at bounding box center [815, 517] width 61 height 20
